Goal: Task Accomplishment & Management: Use online tool/utility

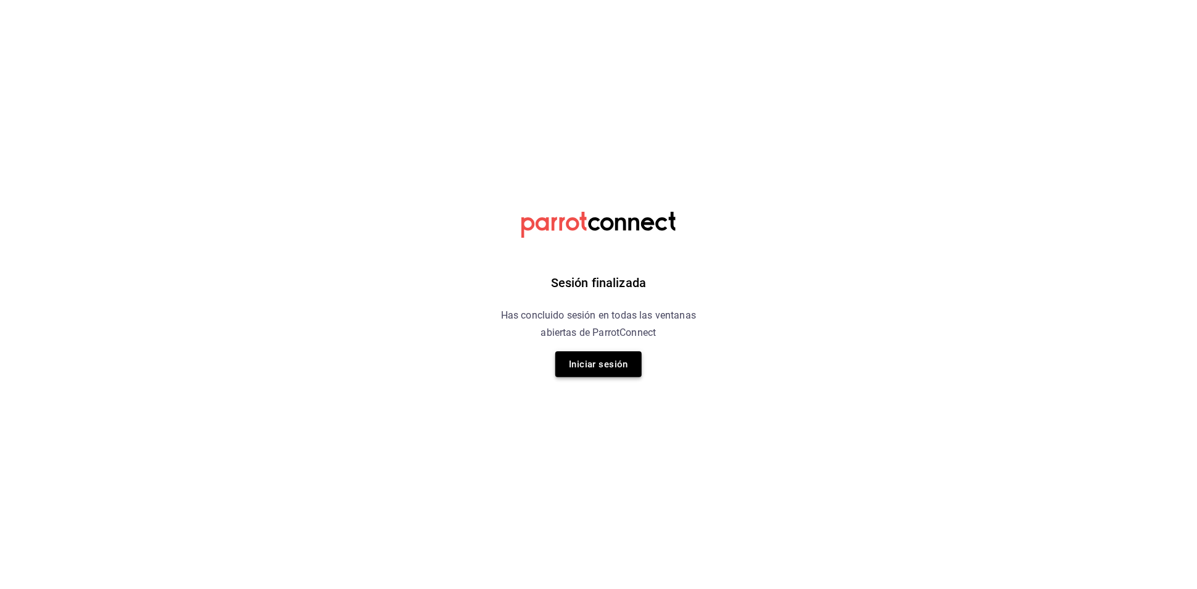
click at [603, 372] on button "Iniciar sesión" at bounding box center [598, 364] width 86 height 26
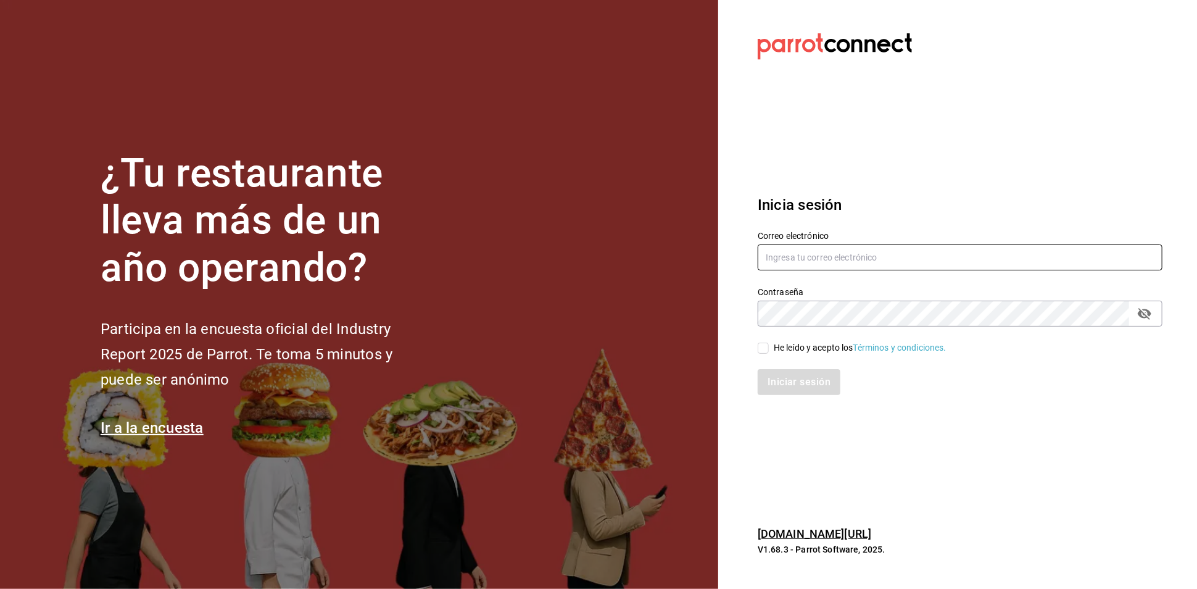
click at [771, 264] on input "text" at bounding box center [960, 257] width 405 height 26
type input "A"
type input "[EMAIL_ADDRESS][DOMAIN_NAME]"
click at [1148, 310] on icon "passwordField" at bounding box center [1144, 313] width 15 height 15
click at [1148, 310] on icon "passwordField" at bounding box center [1145, 312] width 14 height 9
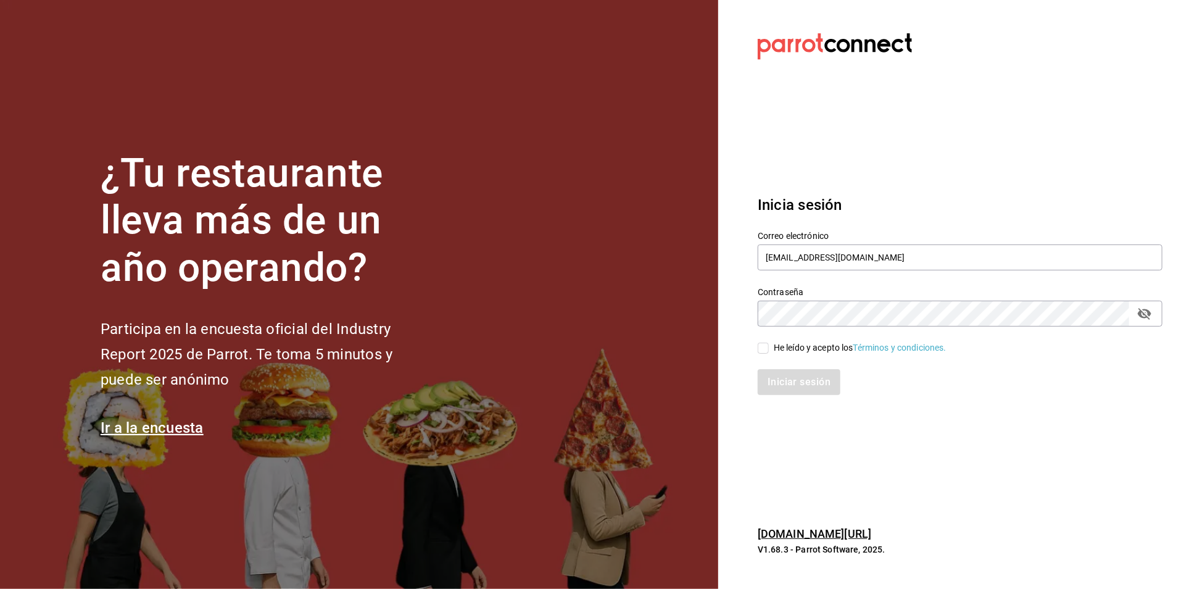
click at [763, 341] on label "He leído y acepto los Términos y condiciones." at bounding box center [852, 347] width 189 height 13
click at [763, 342] on input "He leído y acepto los Términos y condiciones." at bounding box center [763, 347] width 11 height 11
checkbox input "true"
click at [803, 383] on button "Iniciar sesión" at bounding box center [800, 382] width 84 height 26
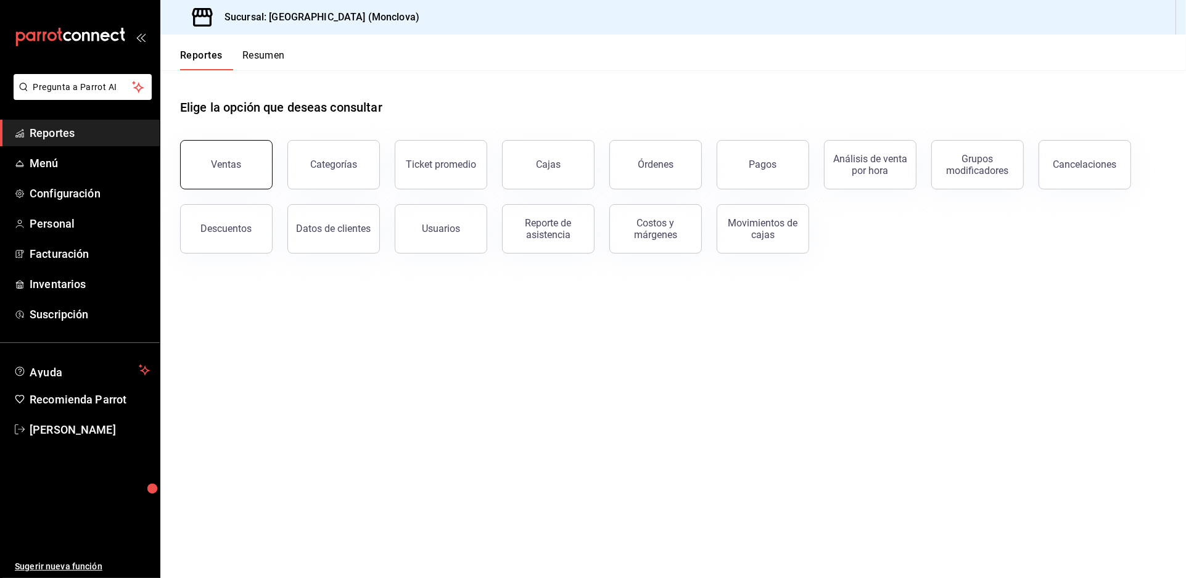
click at [257, 189] on button "Ventas" at bounding box center [226, 164] width 93 height 49
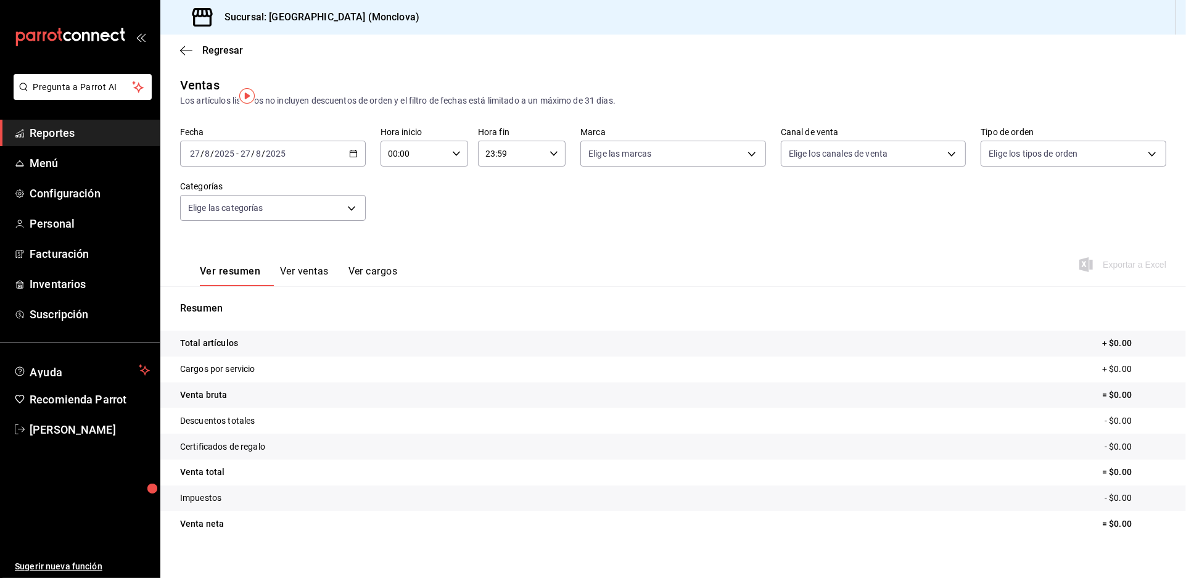
click at [349, 162] on div "[DATE] [DATE] - [DATE] [DATE]" at bounding box center [273, 154] width 186 height 26
click at [267, 311] on li "Rango de fechas" at bounding box center [238, 302] width 115 height 28
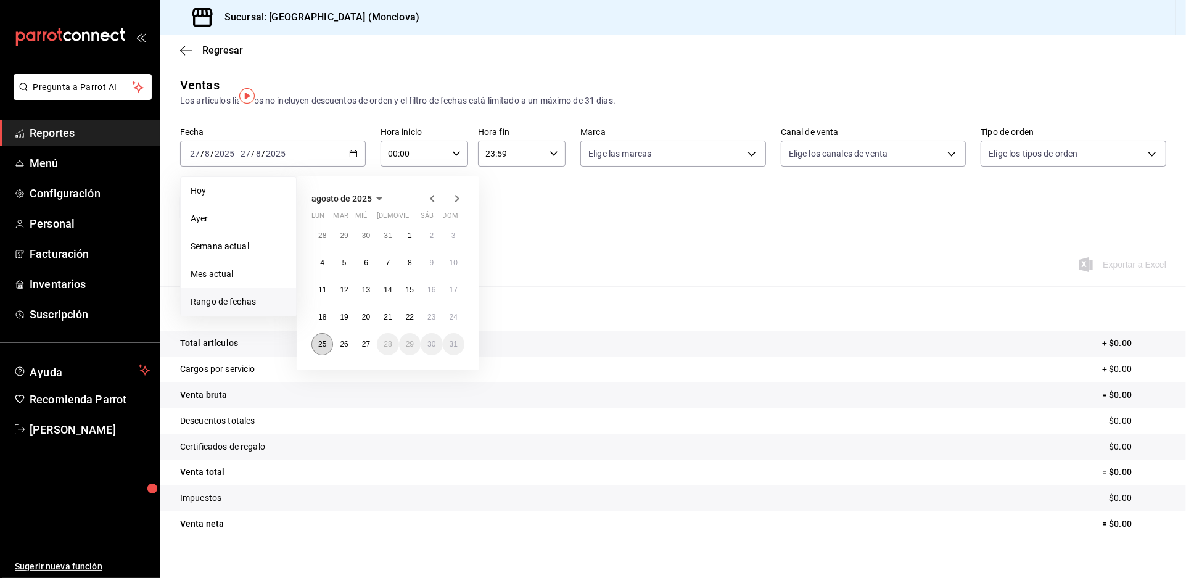
click at [320, 355] on button "25" at bounding box center [323, 344] width 22 height 22
click at [321, 355] on button "25" at bounding box center [323, 344] width 22 height 22
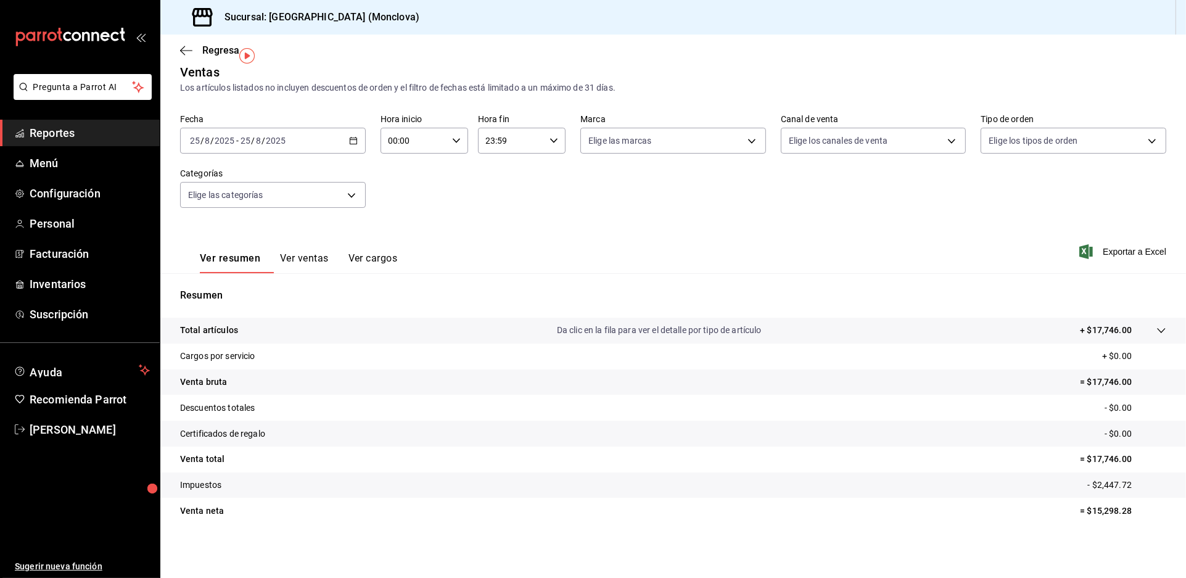
scroll to position [43, 0]
click at [360, 133] on div "[DATE] [DATE] - [DATE] [DATE]" at bounding box center [273, 141] width 186 height 26
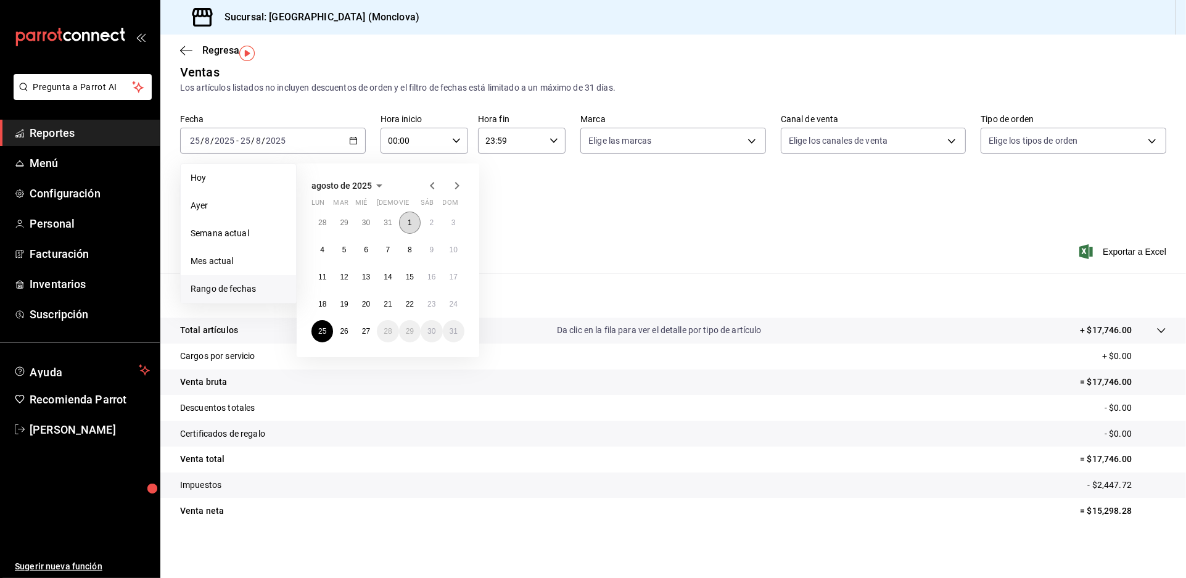
click at [406, 212] on button "1" at bounding box center [410, 223] width 22 height 22
click at [326, 327] on abbr "25" at bounding box center [322, 331] width 8 height 9
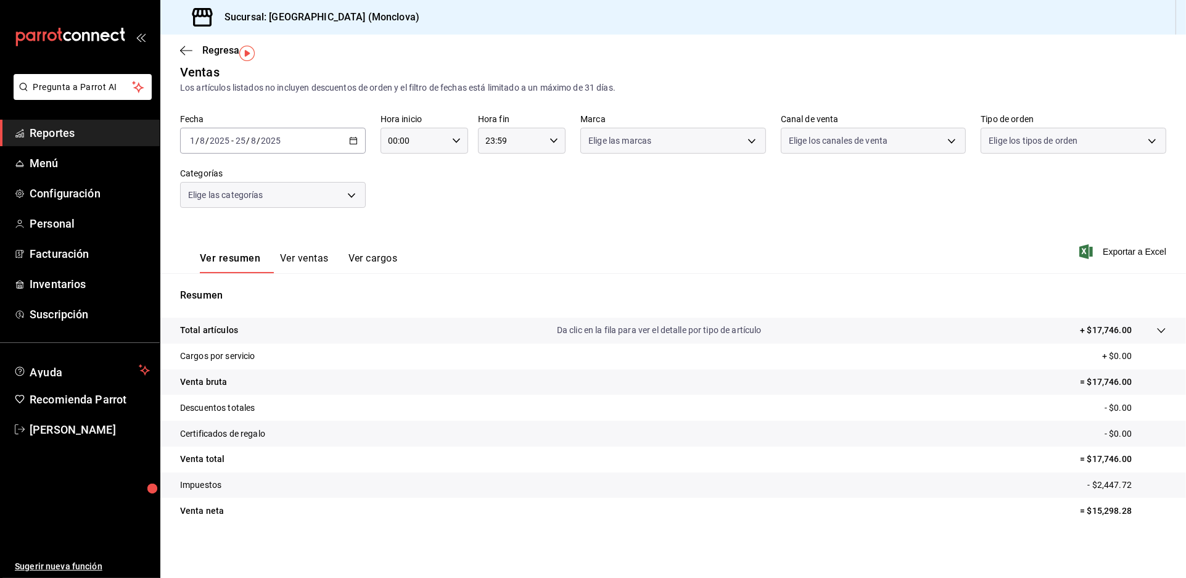
scroll to position [29, 0]
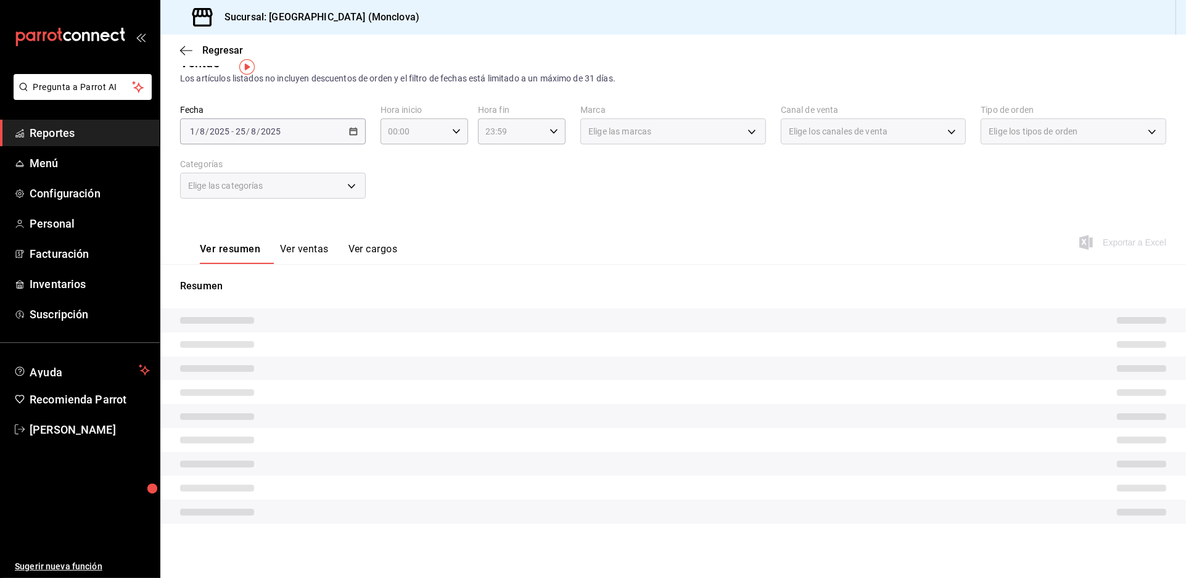
click at [329, 258] on button "Ver ventas" at bounding box center [304, 253] width 49 height 21
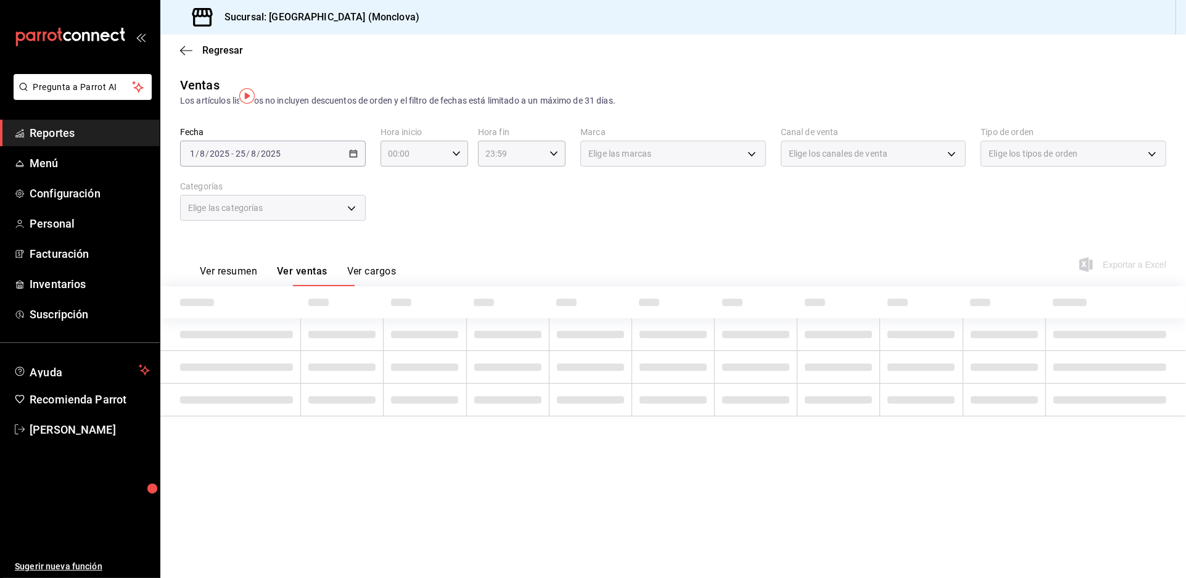
click at [257, 286] on button "Ver resumen" at bounding box center [228, 275] width 57 height 21
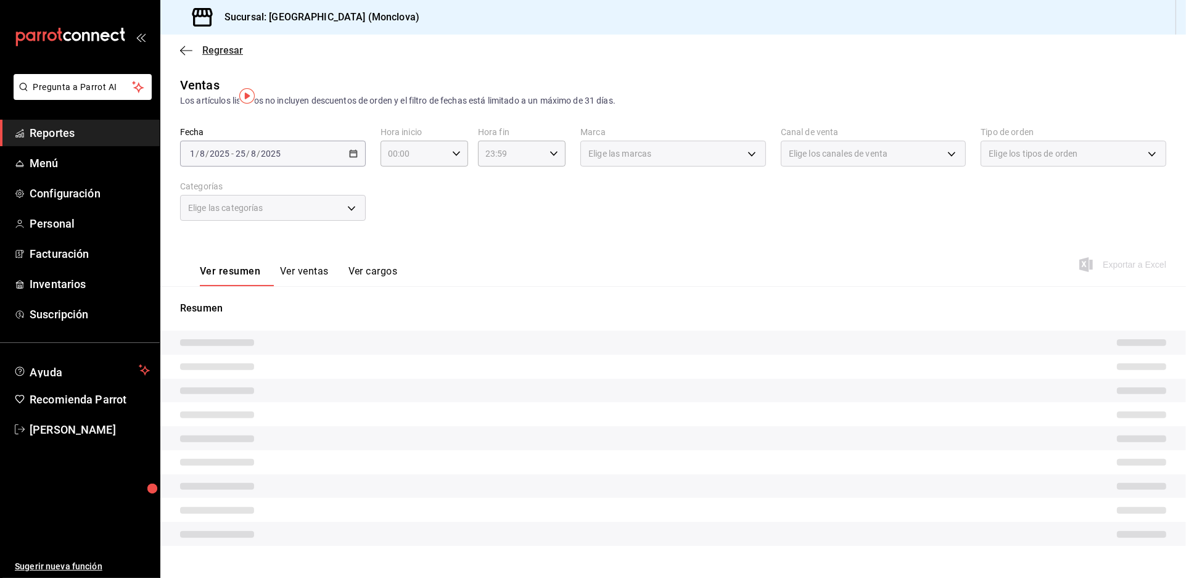
click at [238, 56] on span "Regresar" at bounding box center [222, 50] width 41 height 12
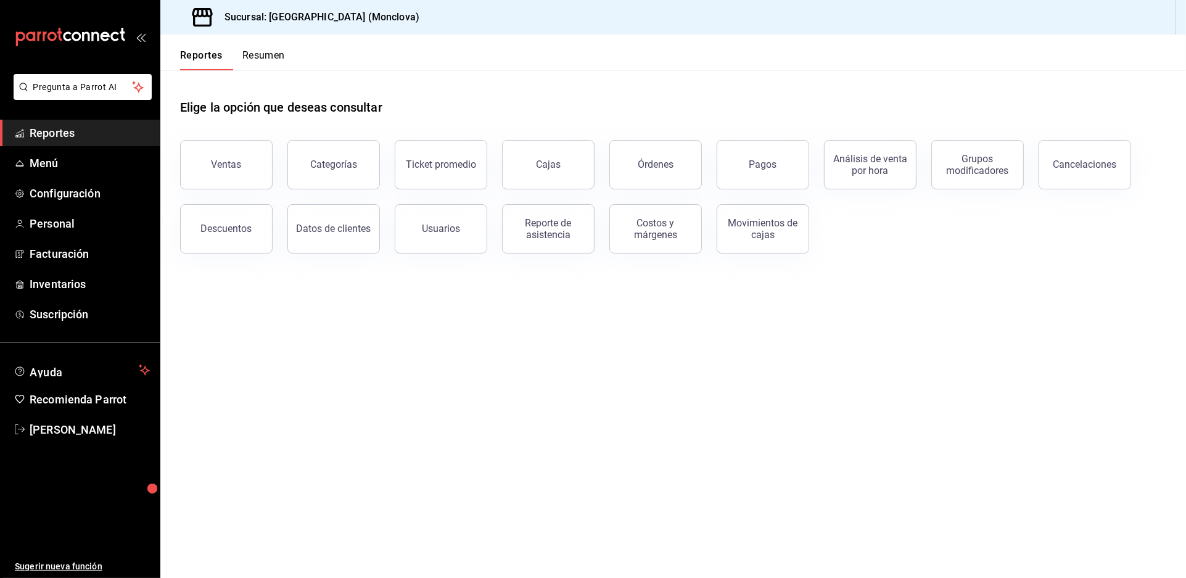
click at [554, 342] on main "Elige la opción que deseas consultar Ventas Categorías Ticket promedio Cajas Ór…" at bounding box center [673, 324] width 1026 height 508
